Goal: Navigation & Orientation: Find specific page/section

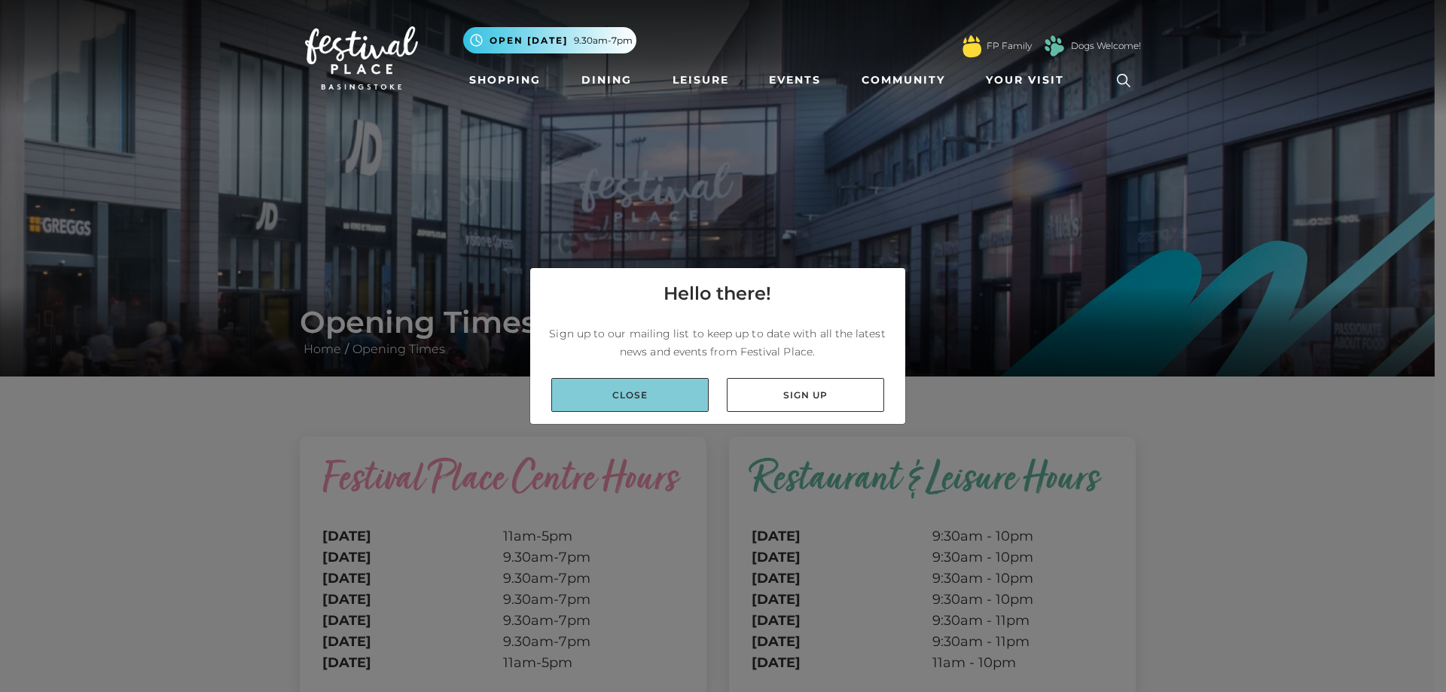
click at [612, 393] on link "Close" at bounding box center [629, 395] width 157 height 34
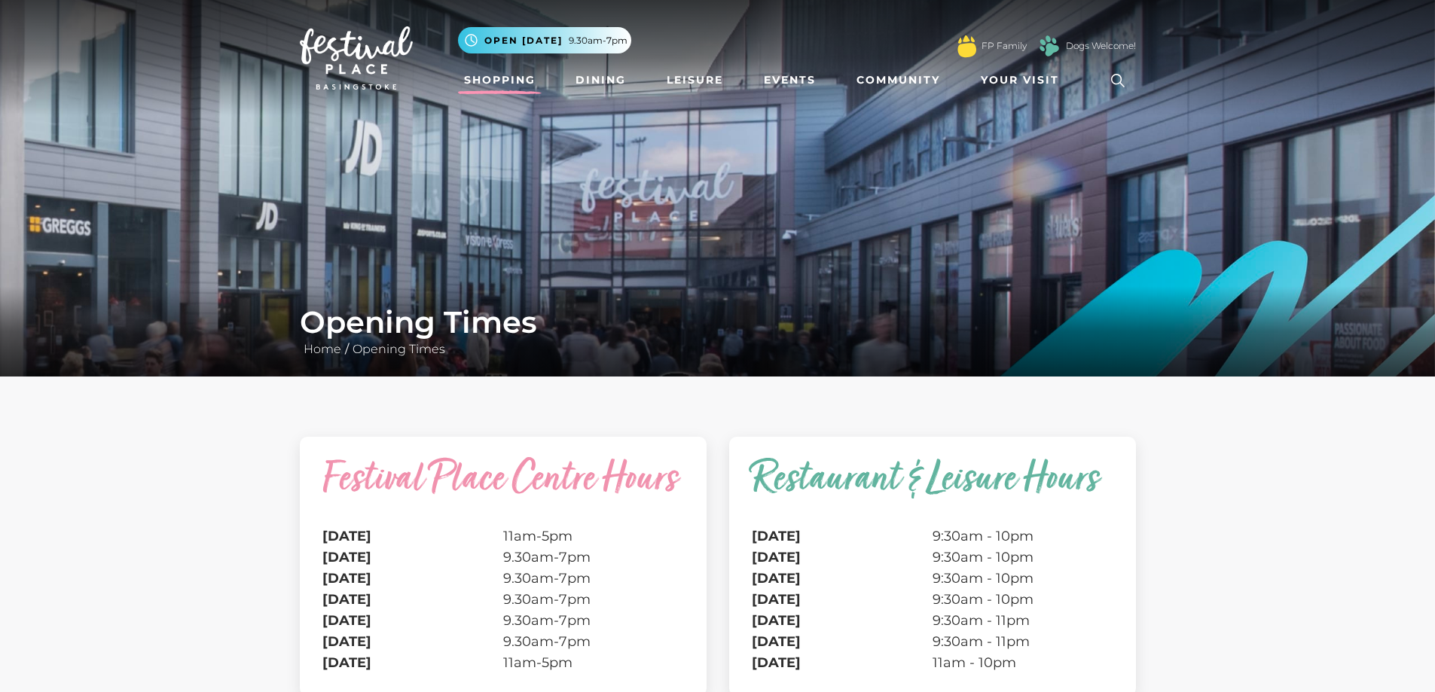
click at [524, 81] on link "Shopping" at bounding box center [500, 80] width 84 height 28
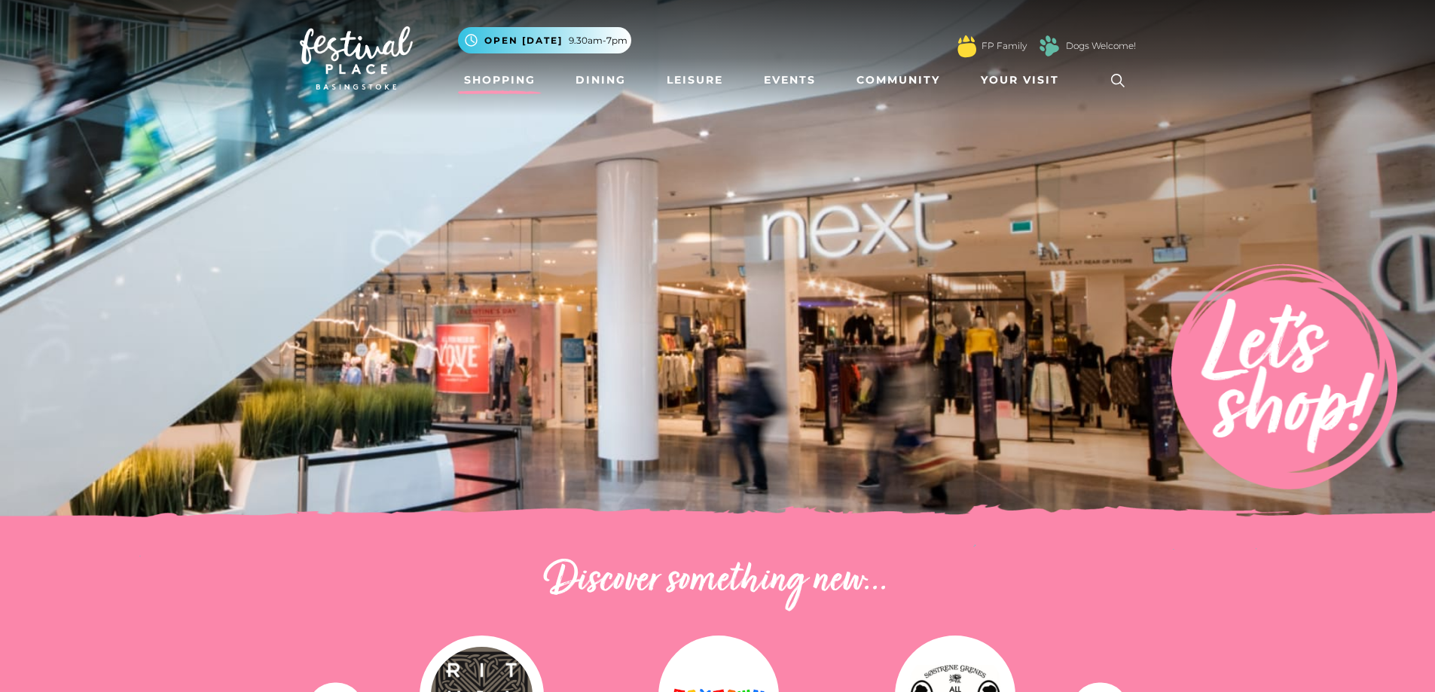
click at [1126, 357] on img at bounding box center [717, 263] width 1435 height 527
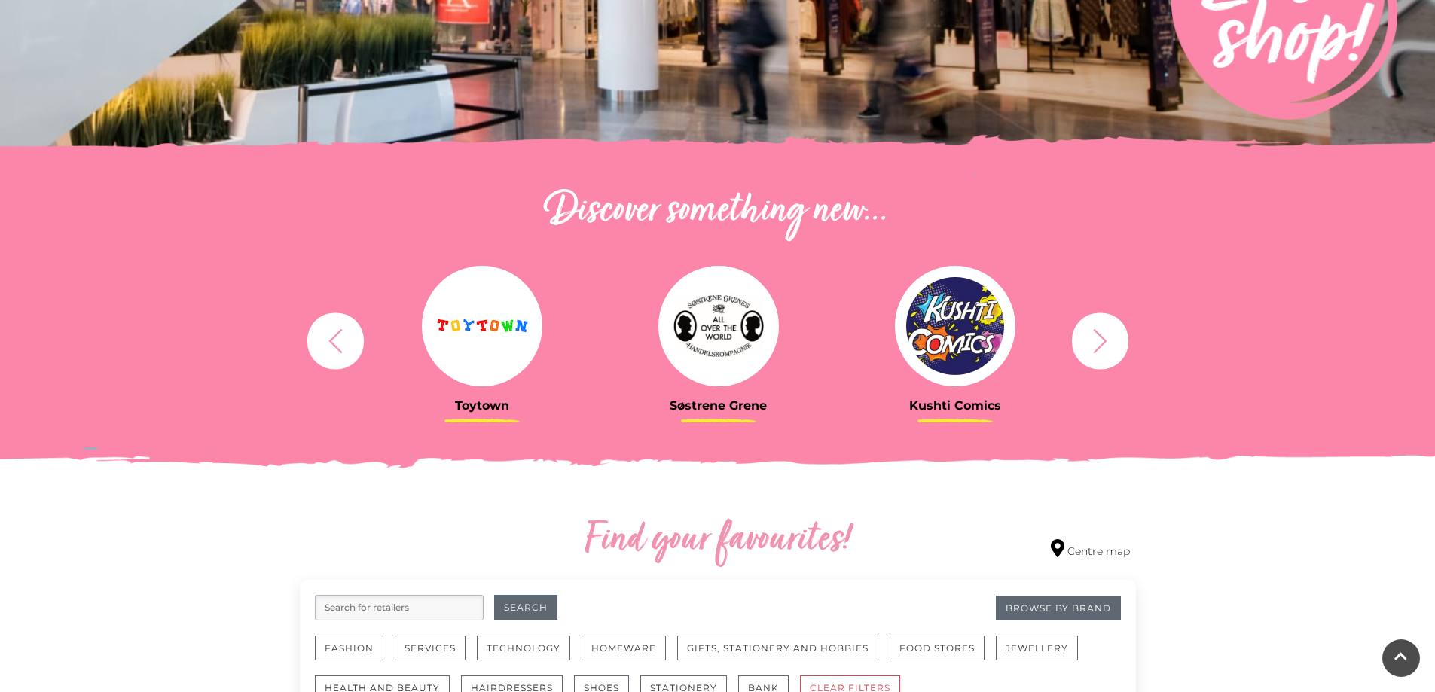
scroll to position [377, 0]
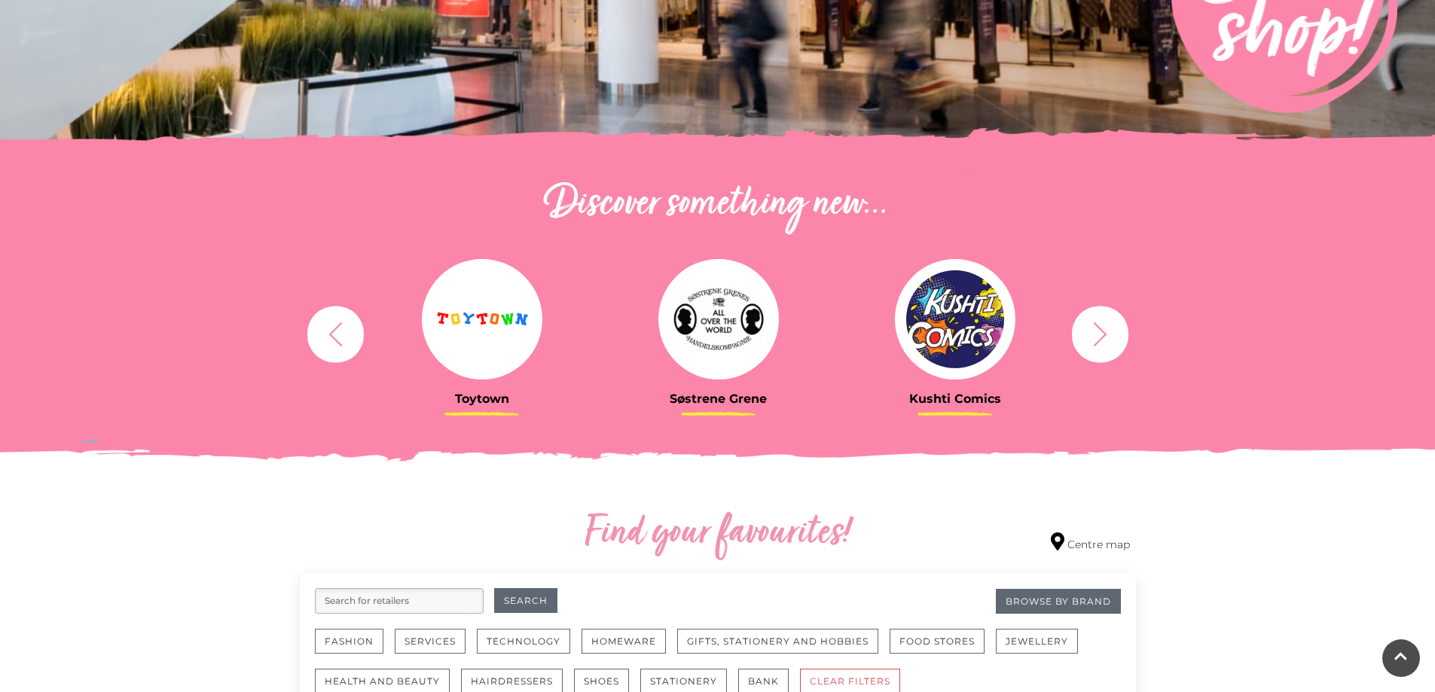
click at [1085, 341] on button "button" at bounding box center [1100, 334] width 57 height 57
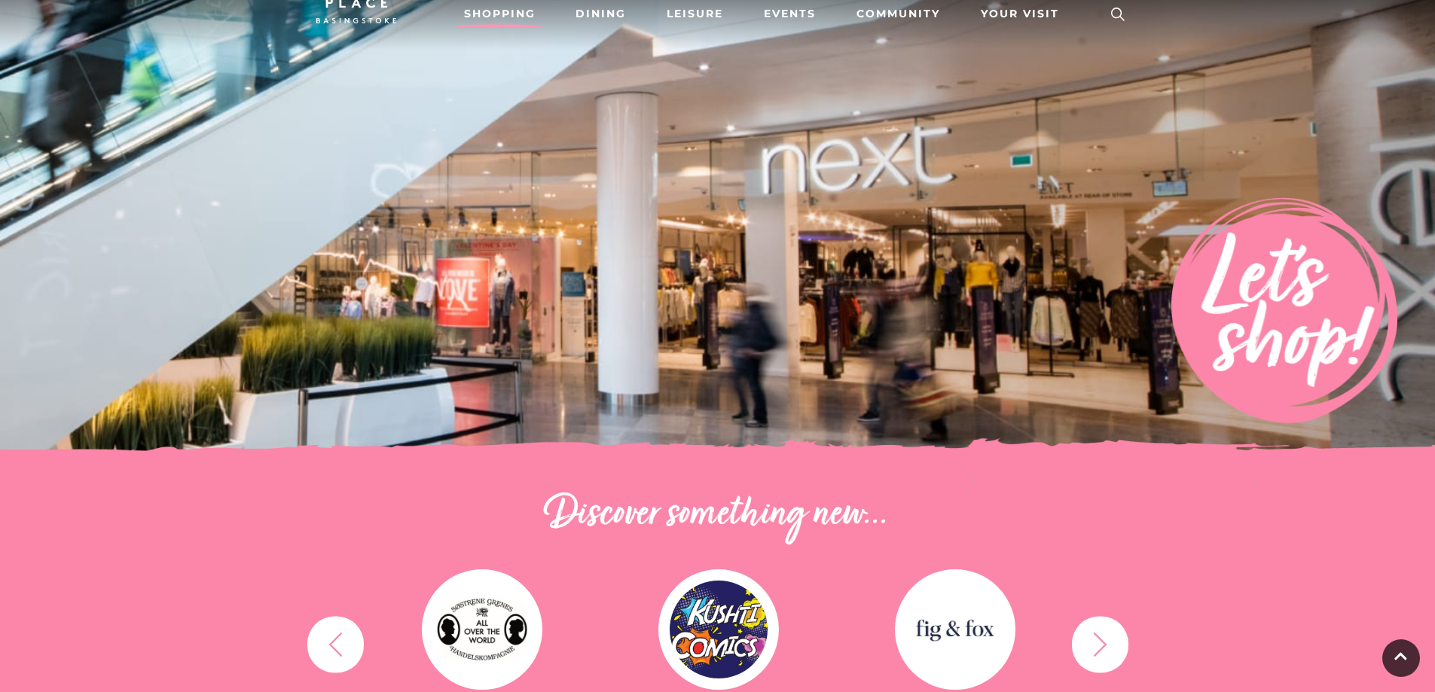
scroll to position [25, 0]
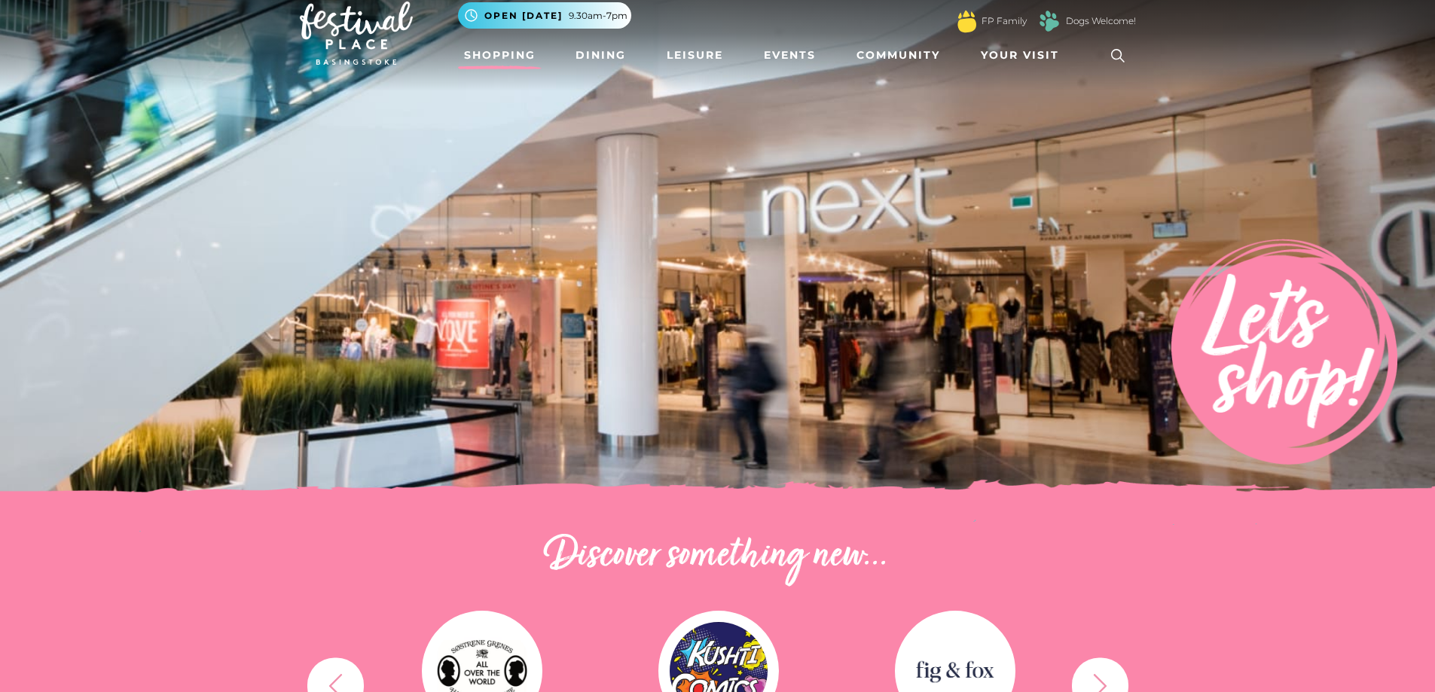
click at [495, 60] on link "Shopping" at bounding box center [500, 55] width 84 height 28
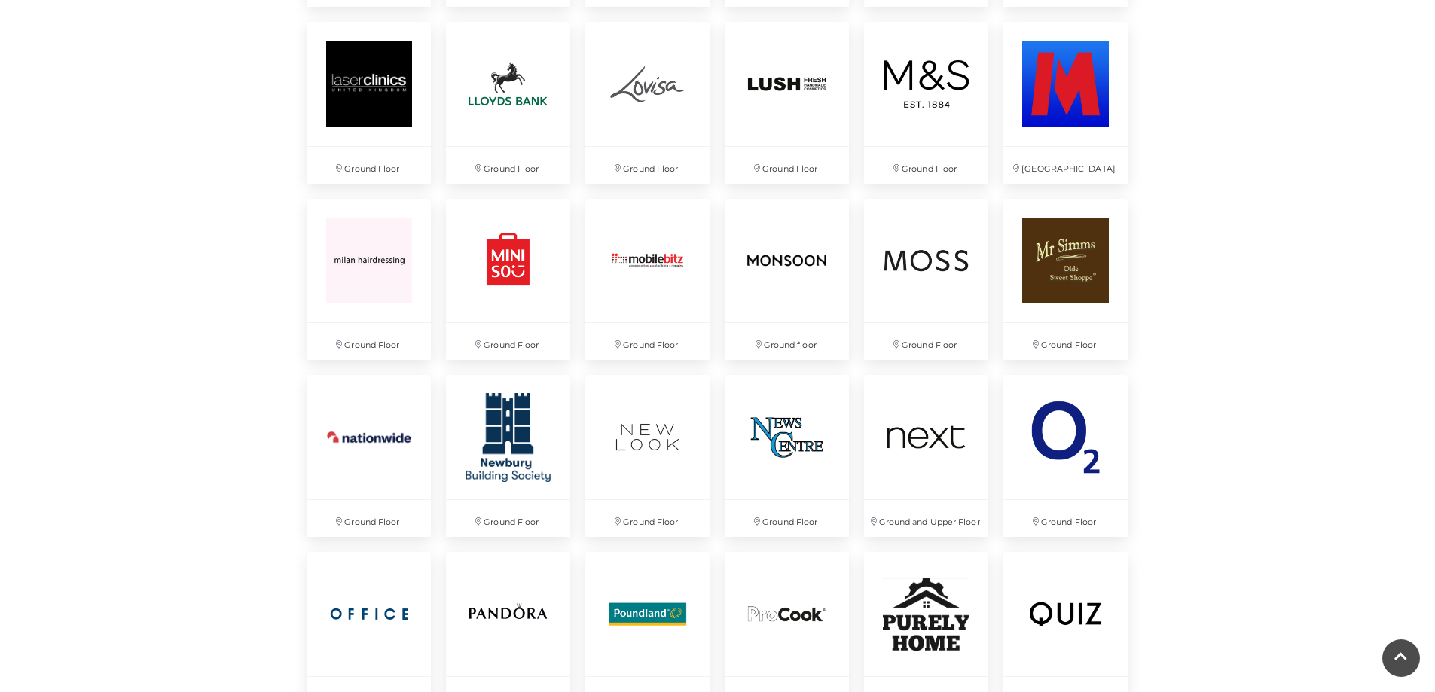
scroll to position [2511, 0]
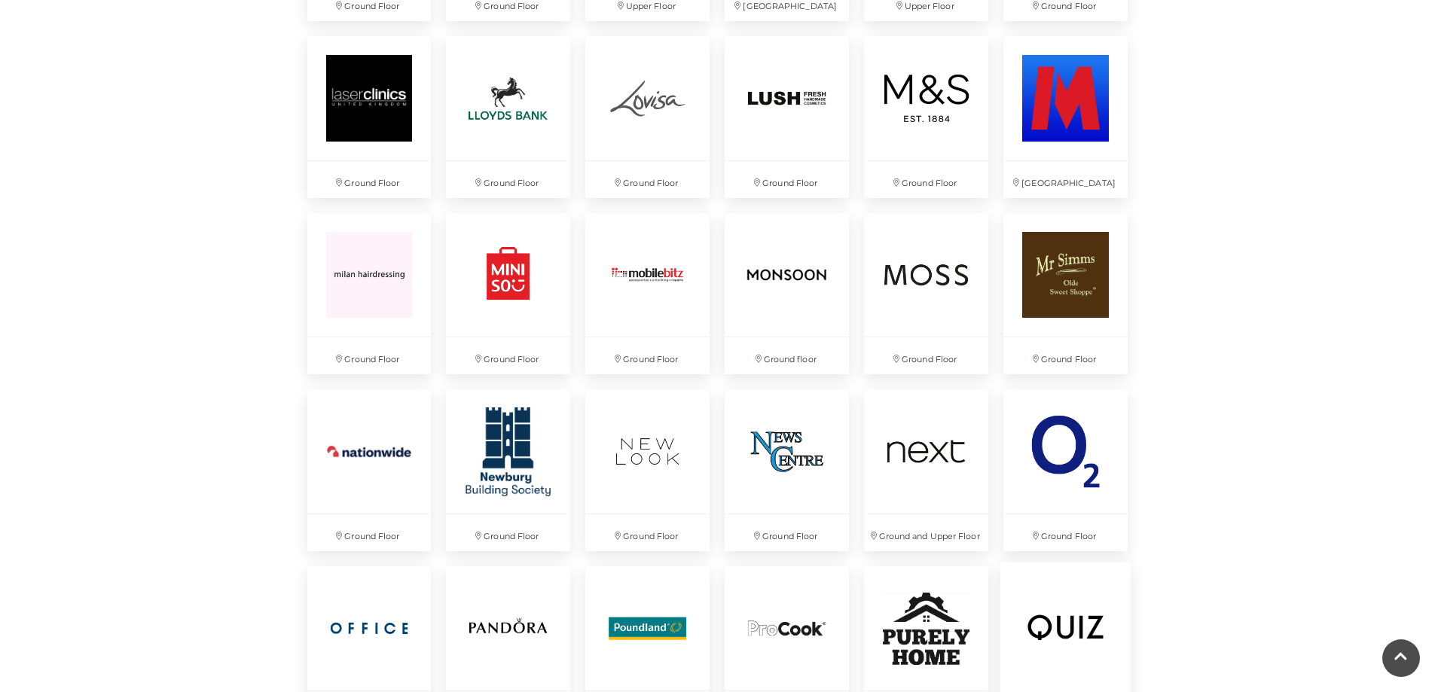
click at [1035, 619] on img at bounding box center [1065, 628] width 130 height 130
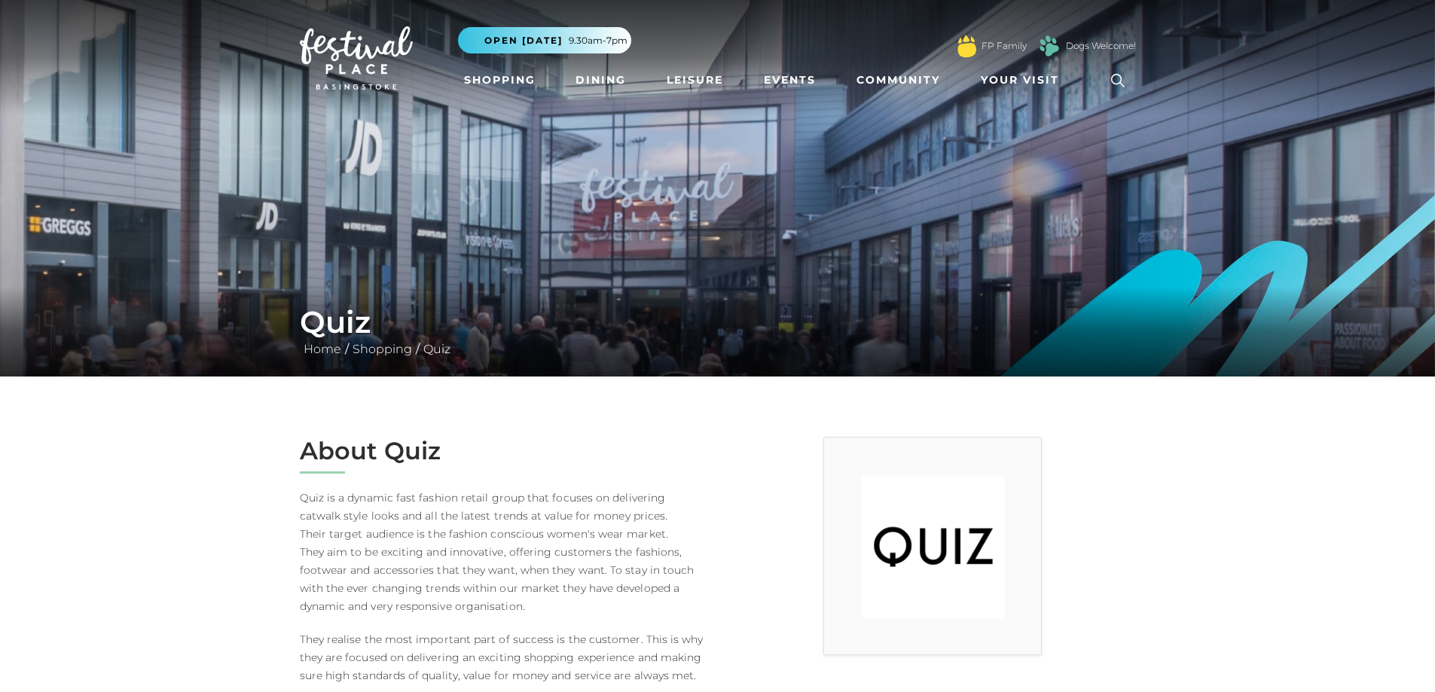
click at [1002, 148] on img at bounding box center [717, 188] width 1435 height 377
click at [484, 83] on link "Shopping" at bounding box center [500, 80] width 84 height 28
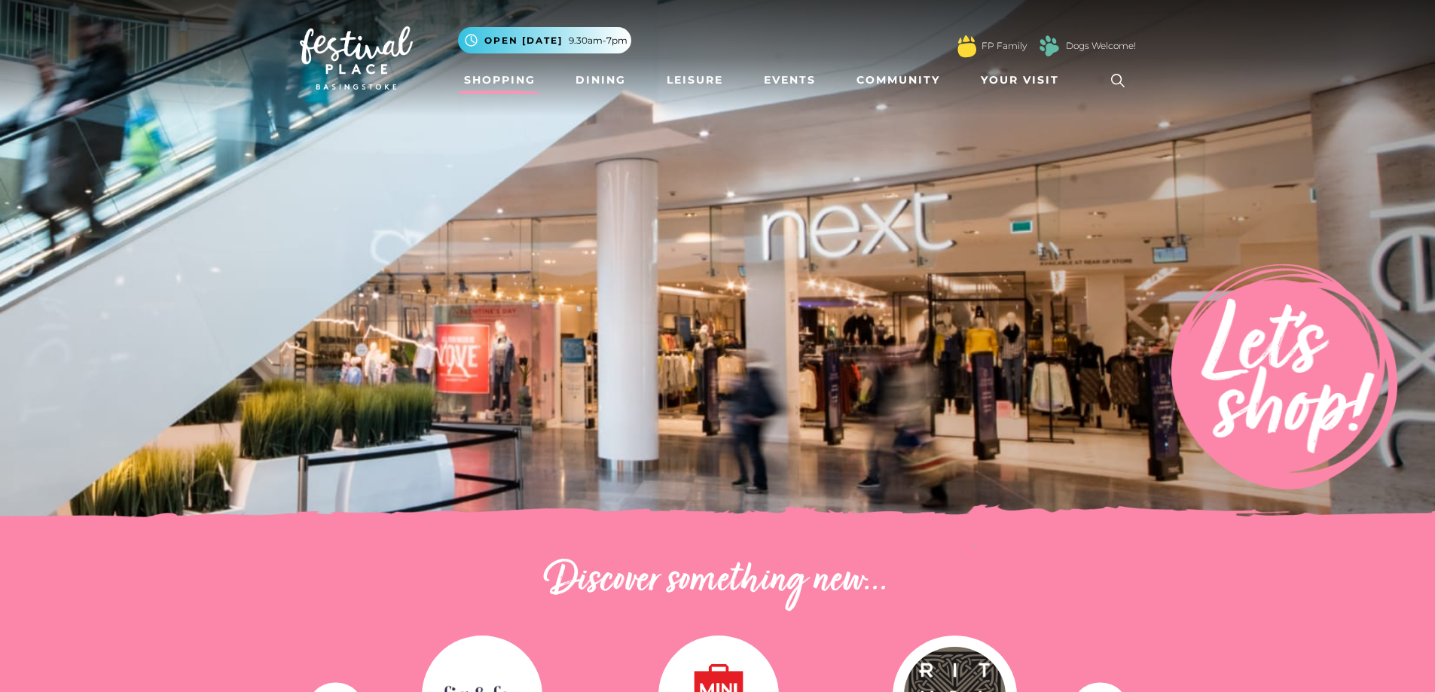
click at [486, 83] on link "Shopping" at bounding box center [500, 80] width 84 height 28
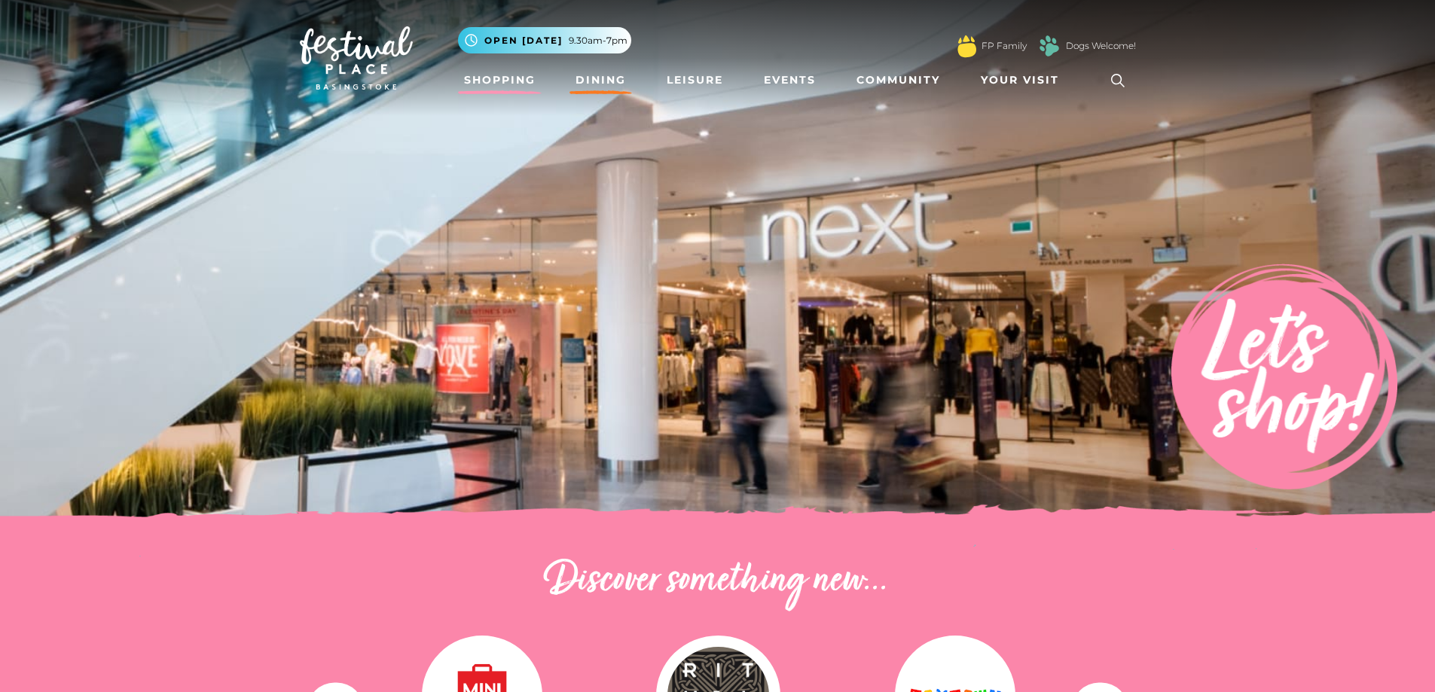
click at [603, 78] on link "Dining" at bounding box center [601, 80] width 63 height 28
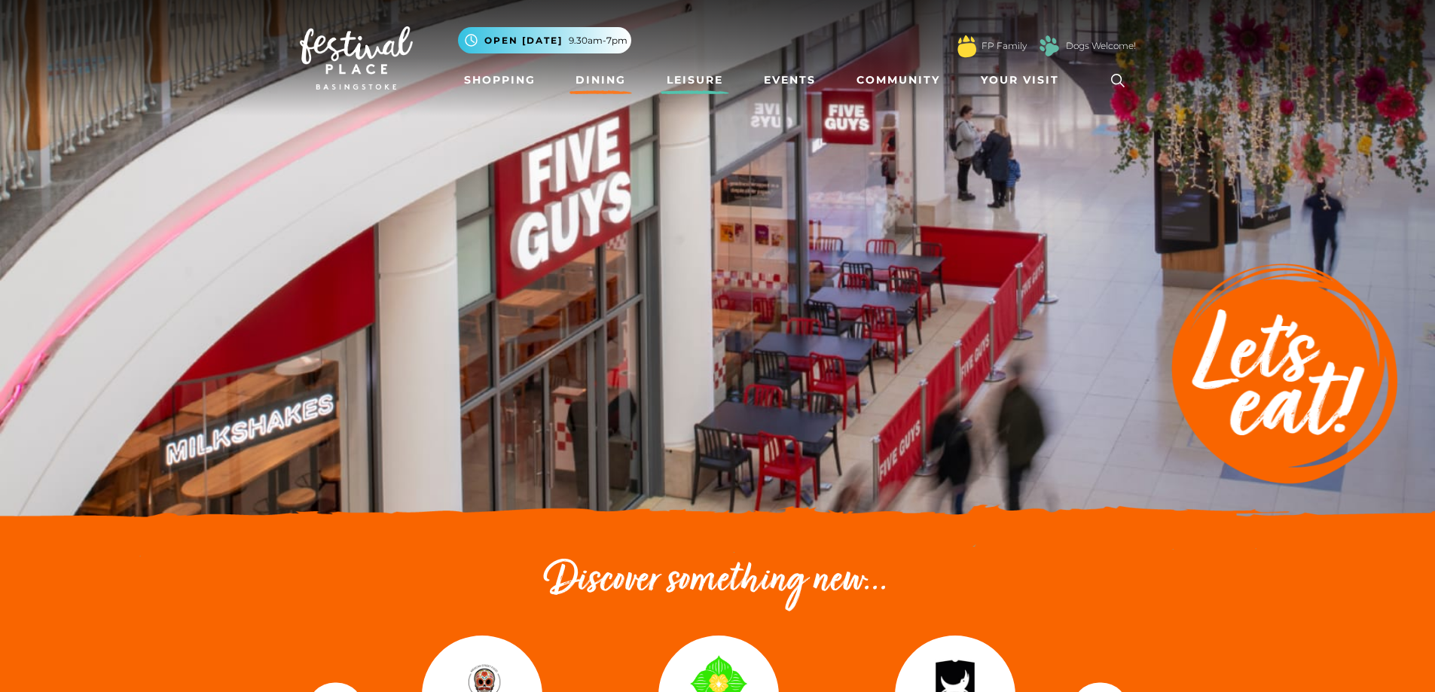
click at [692, 78] on link "Leisure" at bounding box center [695, 80] width 69 height 28
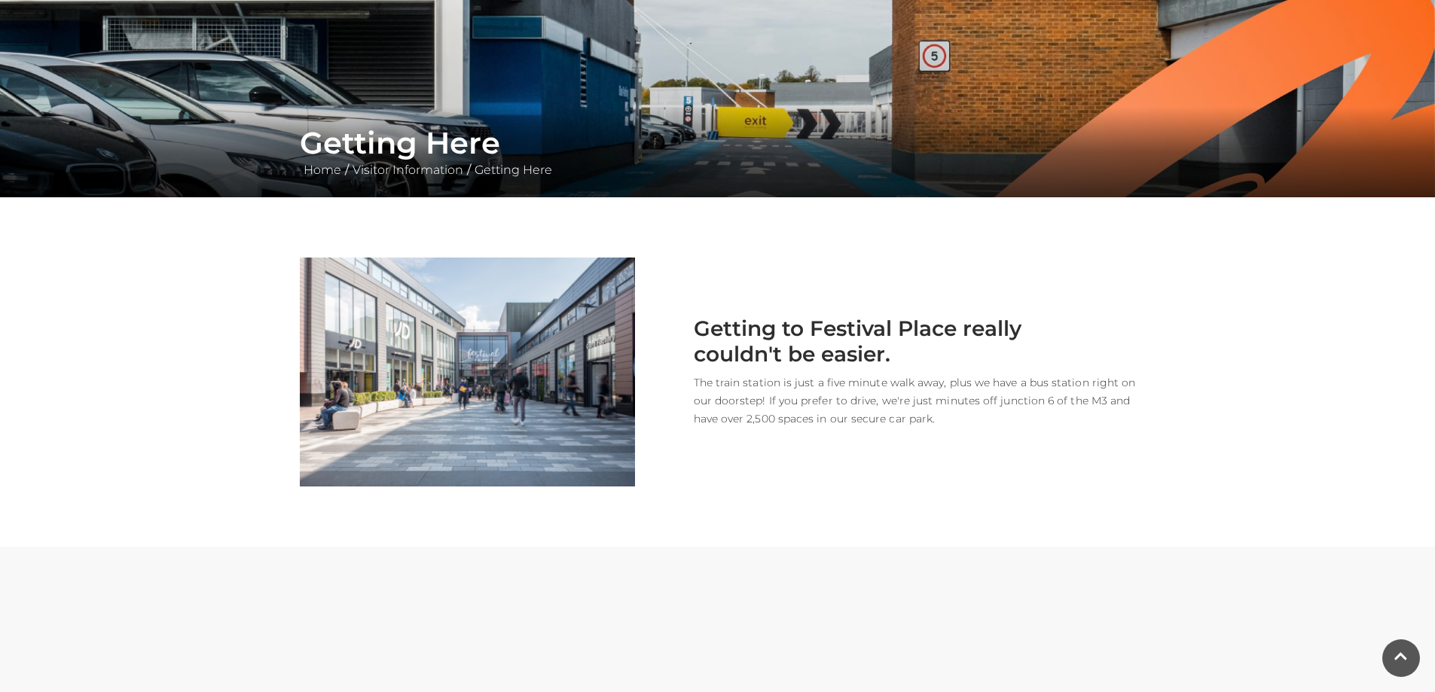
scroll to position [201, 0]
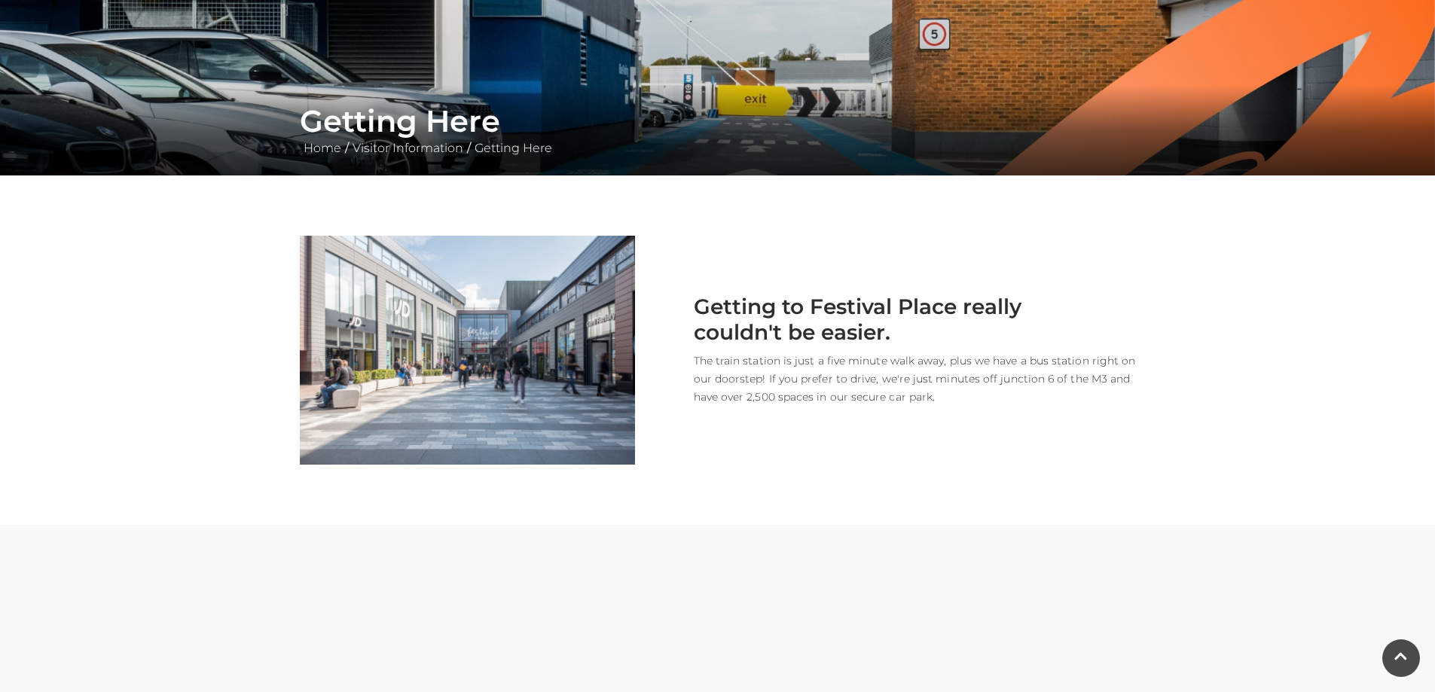
click at [591, 375] on img at bounding box center [467, 350] width 335 height 229
drag, startPoint x: 377, startPoint y: 115, endPoint x: 386, endPoint y: 117, distance: 8.4
click at [379, 115] on h1 "Getting Here" at bounding box center [718, 121] width 836 height 36
click at [525, 141] on link "Getting Here" at bounding box center [513, 148] width 85 height 14
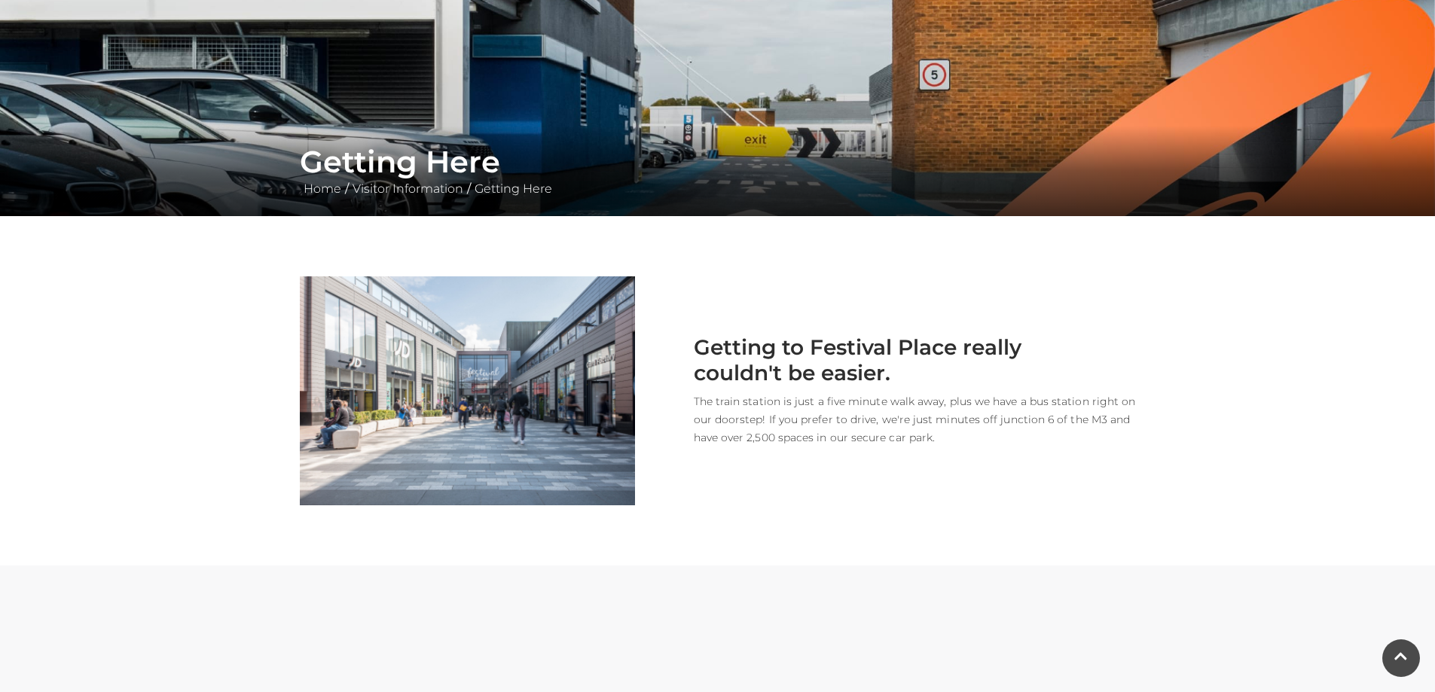
scroll to position [151, 0]
